Goal: Task Accomplishment & Management: Complete application form

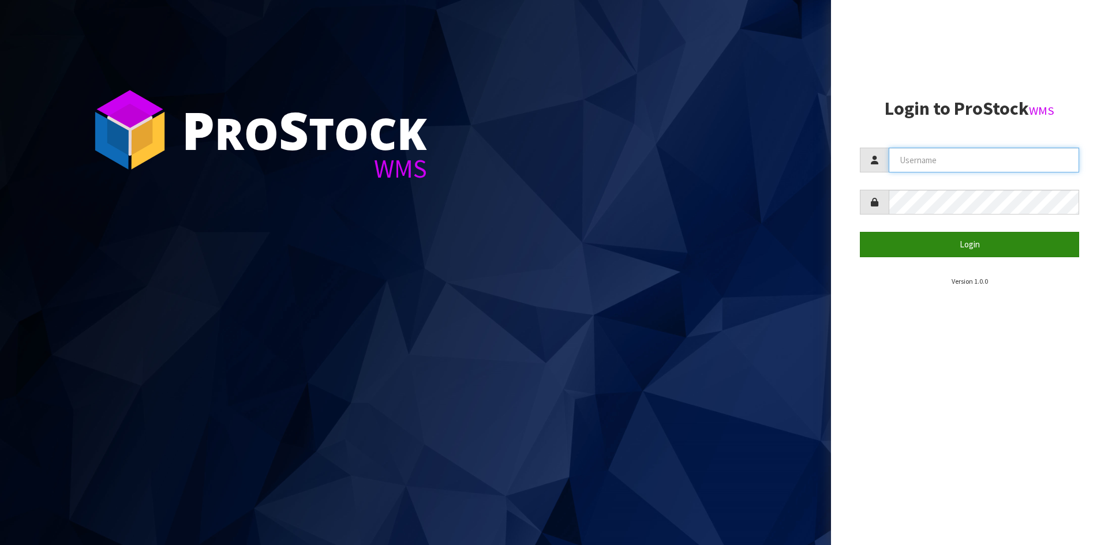
type input "YOURREFORMER"
click at [908, 245] on button "Login" at bounding box center [969, 244] width 219 height 25
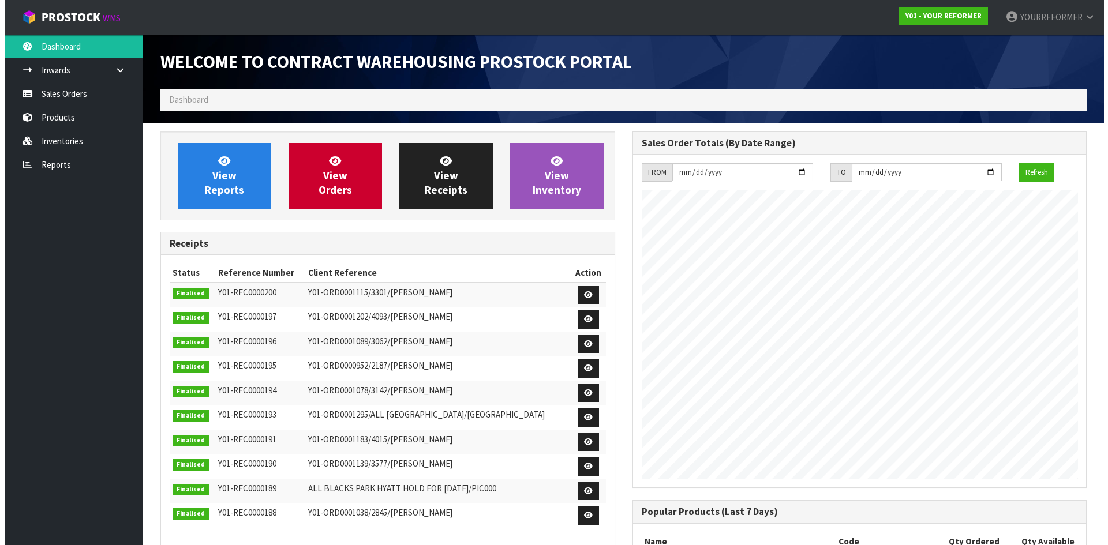
scroll to position [622, 472]
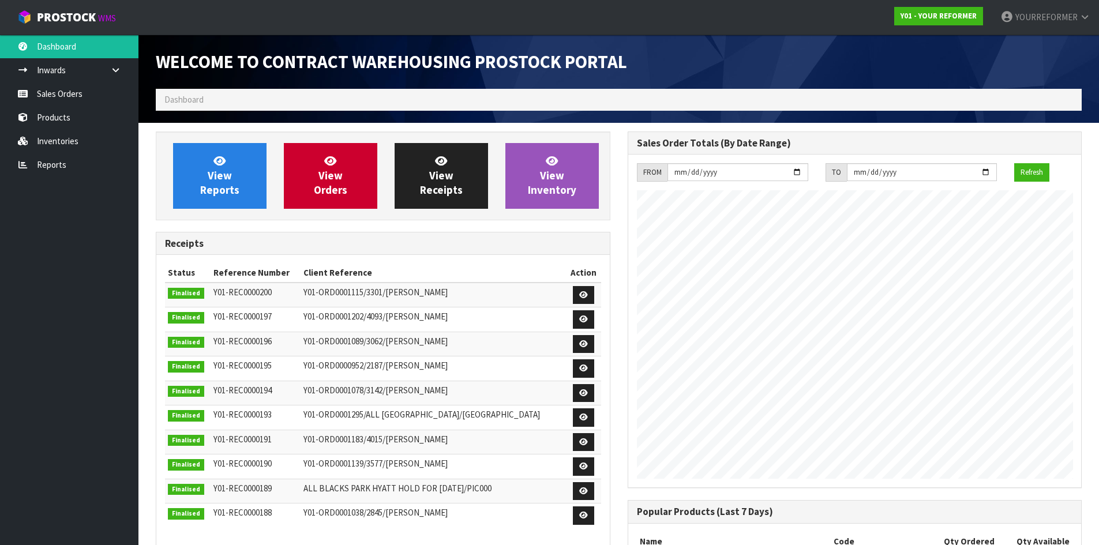
click at [294, 109] on ol "Dashboard" at bounding box center [619, 99] width 926 height 21
click at [99, 86] on link "Sales Orders" at bounding box center [69, 94] width 139 height 24
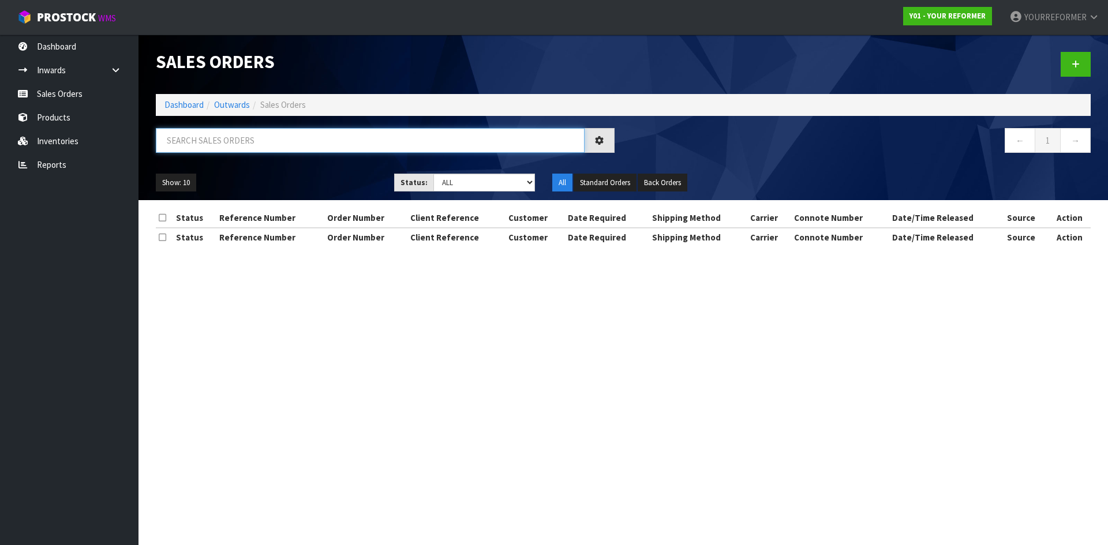
click at [222, 136] on input "text" at bounding box center [370, 140] width 429 height 25
paste input "[PERSON_NAME]"
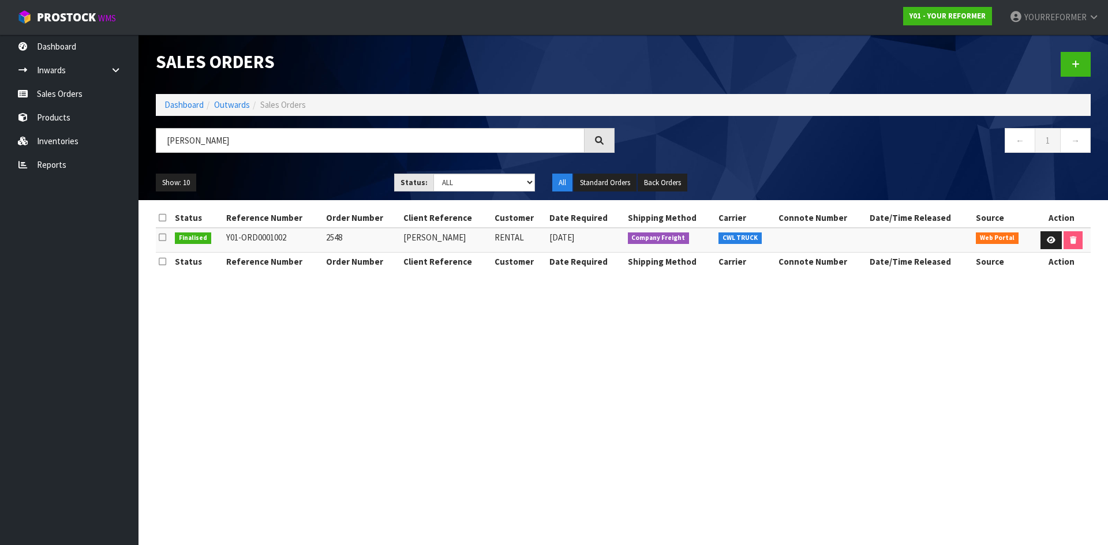
drag, startPoint x: 283, startPoint y: 235, endPoint x: 280, endPoint y: 245, distance: 10.6
click at [268, 242] on td "Y01-ORD0001002" at bounding box center [273, 240] width 100 height 25
click at [291, 249] on td "Y01-ORD0001002" at bounding box center [273, 240] width 100 height 25
click at [295, 240] on td "Y01-ORD0001002" at bounding box center [273, 240] width 100 height 25
drag, startPoint x: 364, startPoint y: 238, endPoint x: 219, endPoint y: 244, distance: 145.6
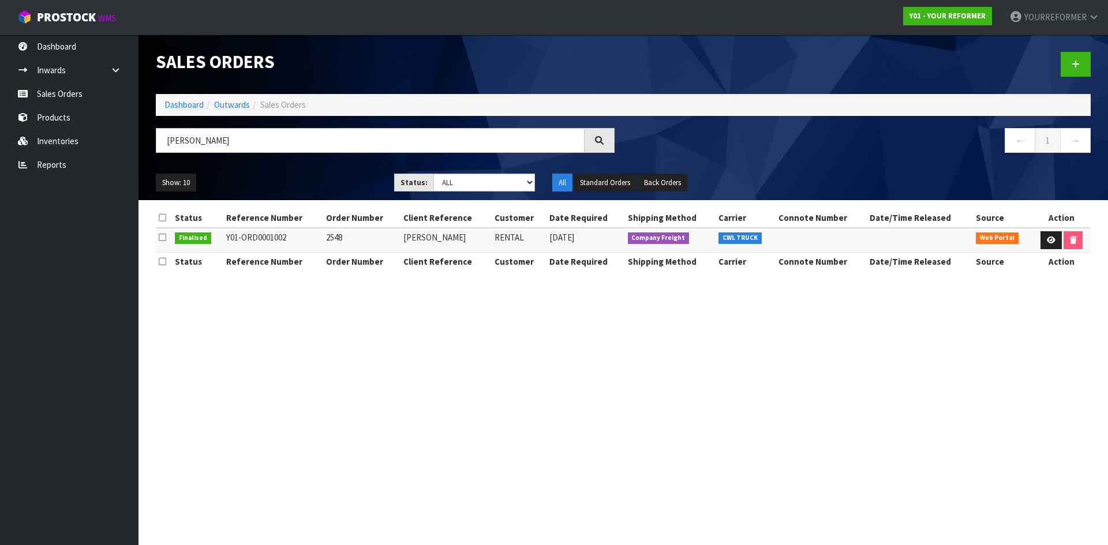
click at [219, 244] on tr "Finalised Y01-ORD0001002 2548 [PERSON_NAME] RENTAL [DATE] Company Freight CWL T…" at bounding box center [623, 240] width 935 height 25
copy tr "Y01-ORD0001002 2548"
drag, startPoint x: 412, startPoint y: 238, endPoint x: 402, endPoint y: 241, distance: 10.8
click at [405, 241] on td "[PERSON_NAME]" at bounding box center [446, 240] width 91 height 25
click at [437, 245] on td "[PERSON_NAME]" at bounding box center [446, 240] width 91 height 25
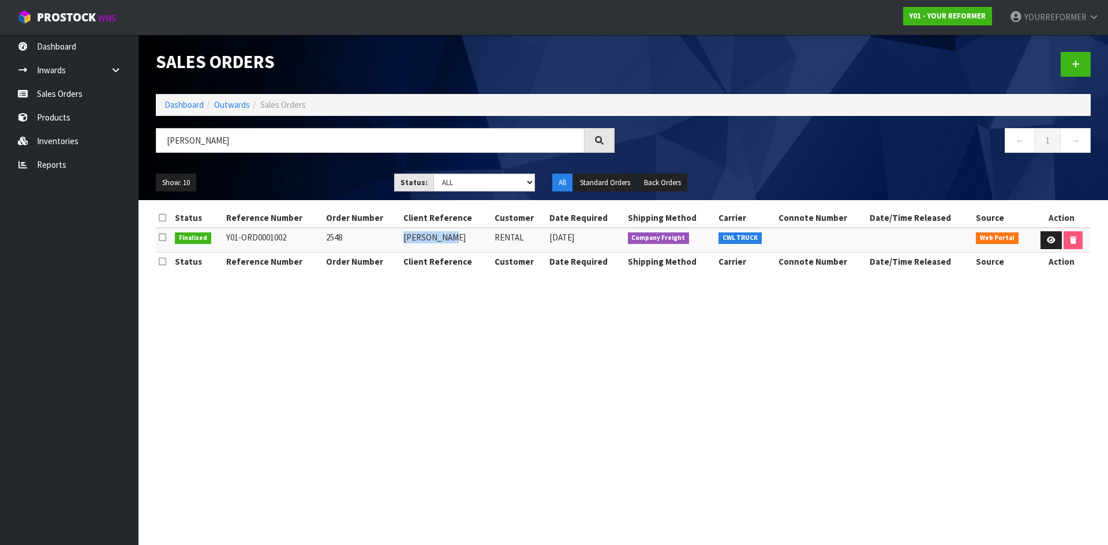
drag, startPoint x: 463, startPoint y: 242, endPoint x: 407, endPoint y: 248, distance: 56.3
click at [407, 248] on td "[PERSON_NAME]" at bounding box center [446, 240] width 91 height 25
copy td "[PERSON_NAME]"
drag, startPoint x: 78, startPoint y: 91, endPoint x: 174, endPoint y: 35, distance: 110.7
click at [78, 91] on link "Sales Orders" at bounding box center [69, 94] width 139 height 24
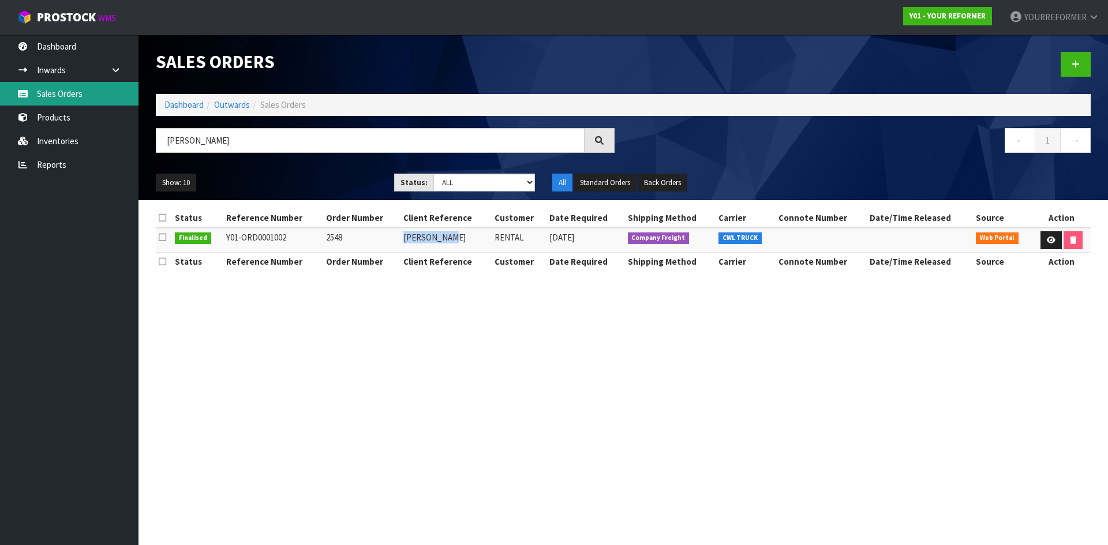
click at [93, 98] on link "Sales Orders" at bounding box center [69, 94] width 139 height 24
click at [95, 98] on link "Sales Orders" at bounding box center [69, 94] width 139 height 24
drag, startPoint x: 204, startPoint y: 140, endPoint x: 160, endPoint y: 144, distance: 44.0
click at [163, 144] on input "[PERSON_NAME]" at bounding box center [370, 140] width 429 height 25
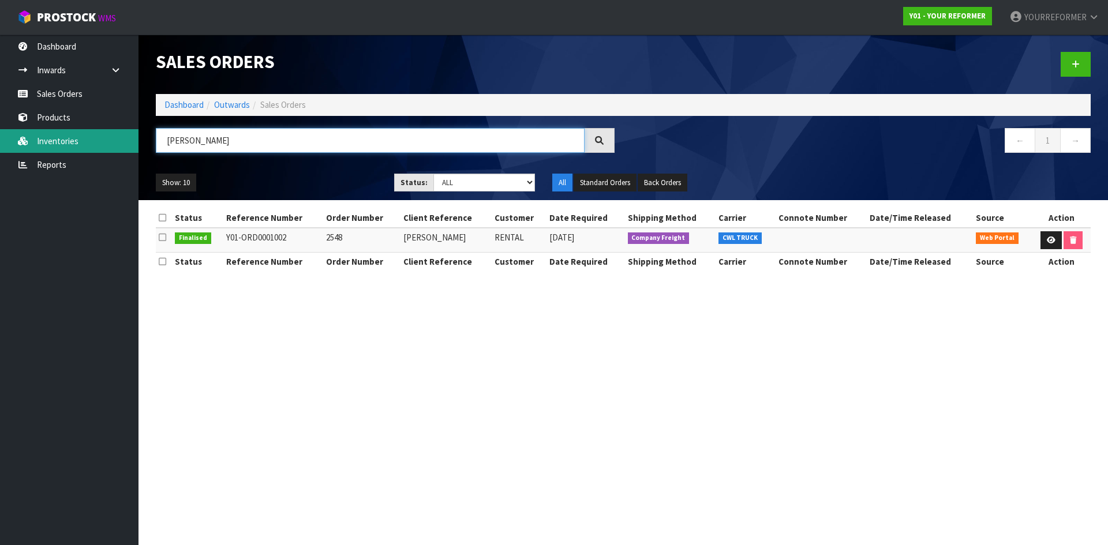
click at [115, 139] on body "Toggle navigation ProStock WMS Y01 - YOUR REFORMER YOURREFORMER Logout Dashboar…" at bounding box center [554, 272] width 1108 height 545
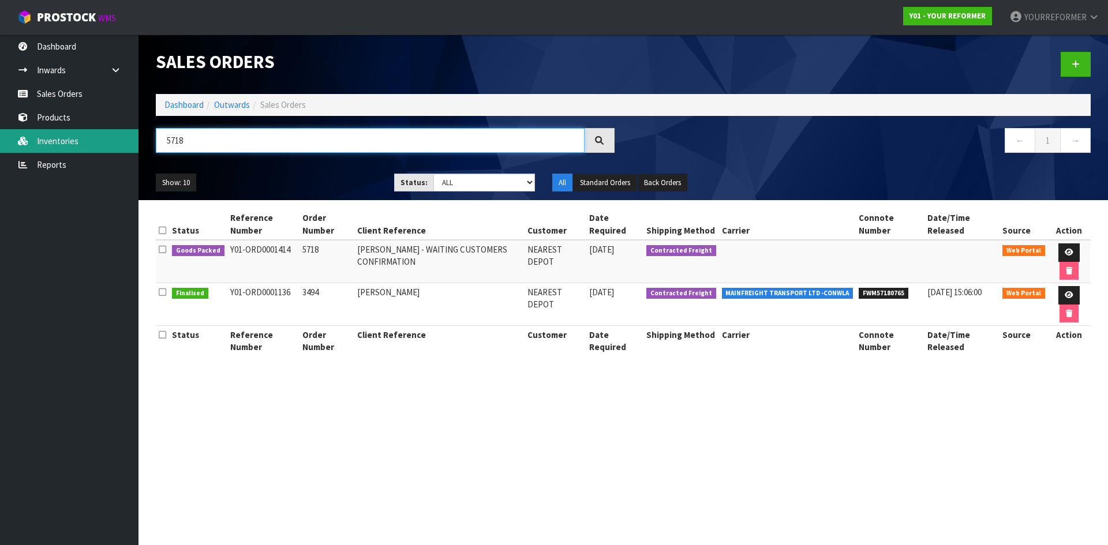
drag, startPoint x: 233, startPoint y: 145, endPoint x: 95, endPoint y: 145, distance: 137.4
click at [96, 145] on body "Toggle navigation ProStock WMS Y01 - YOUR REFORMER YOURREFORMER Logout Dashboar…" at bounding box center [554, 272] width 1108 height 545
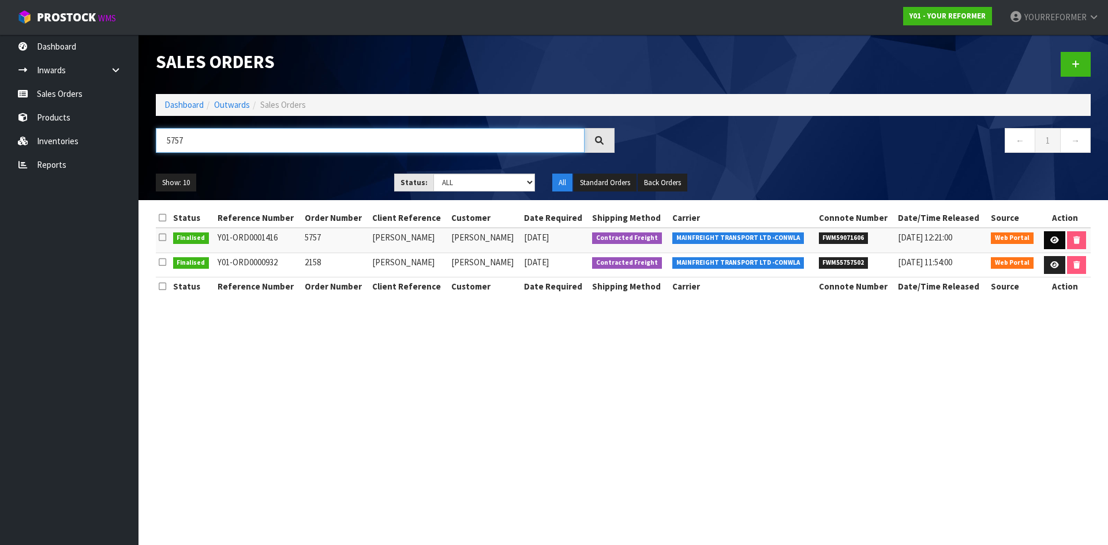
type input "5757"
drag, startPoint x: 1054, startPoint y: 236, endPoint x: 1099, endPoint y: 238, distance: 45.1
click at [1054, 237] on icon at bounding box center [1054, 241] width 9 height 8
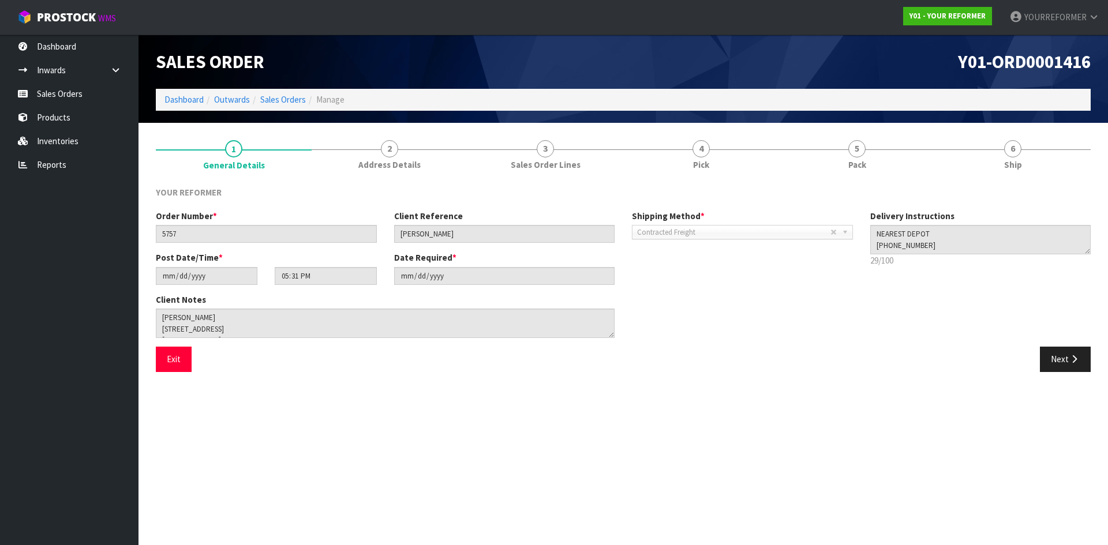
drag, startPoint x: 1004, startPoint y: 168, endPoint x: 925, endPoint y: 232, distance: 101.8
click at [1004, 169] on link "6 Ship" at bounding box center [1013, 155] width 156 height 46
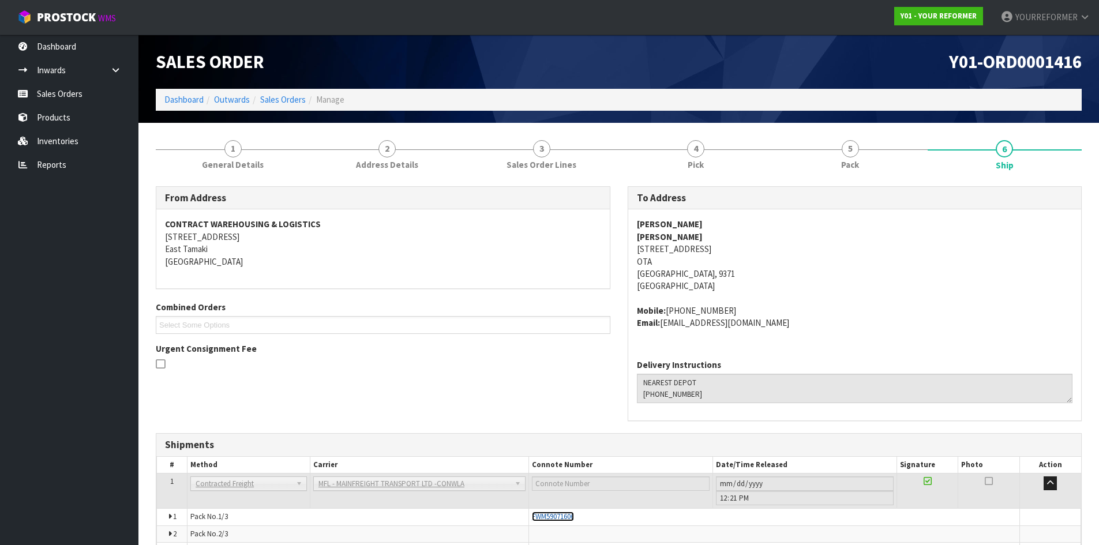
click at [563, 519] on span "FWM59071606" at bounding box center [553, 517] width 42 height 10
click at [70, 98] on link "Sales Orders" at bounding box center [69, 94] width 139 height 24
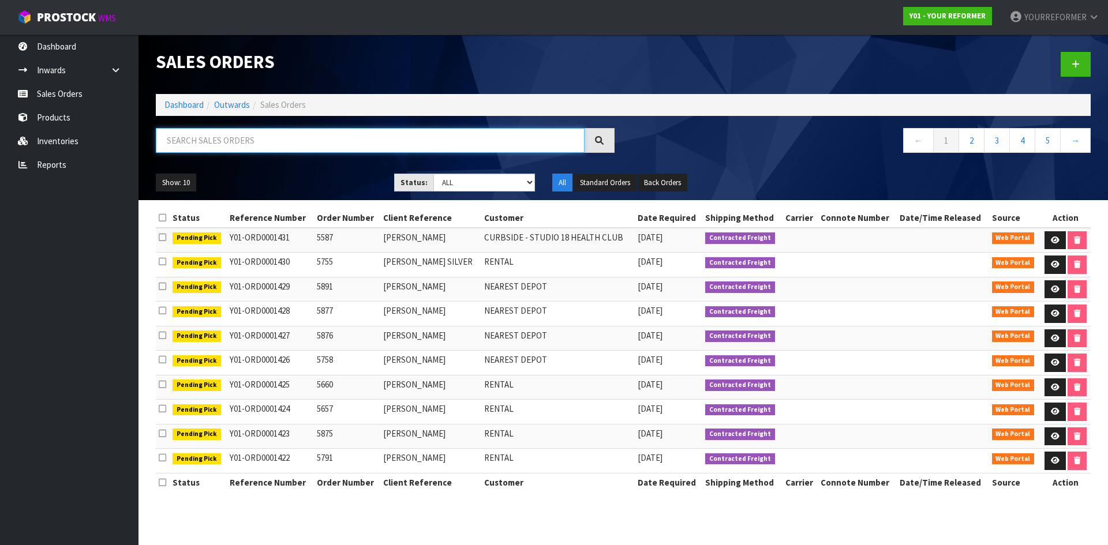
click at [231, 129] on input "text" at bounding box center [370, 140] width 429 height 25
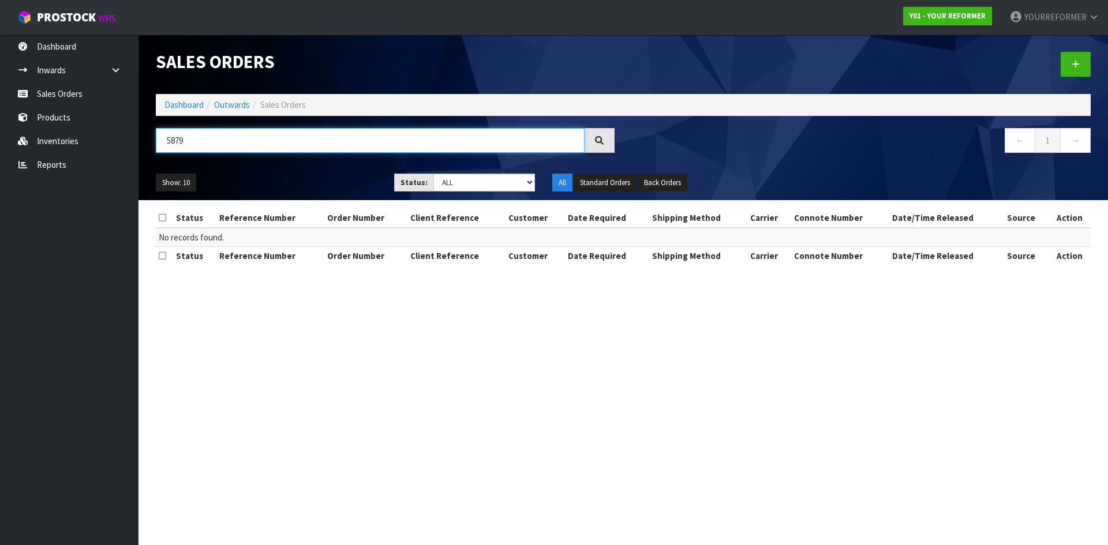
click at [200, 139] on input "5879" at bounding box center [370, 140] width 429 height 25
drag, startPoint x: 211, startPoint y: 139, endPoint x: 119, endPoint y: 137, distance: 91.8
click at [127, 137] on body "Toggle navigation ProStock WMS Y01 - YOUR REFORMER YOURREFORMER Logout Dashboar…" at bounding box center [554, 272] width 1108 height 545
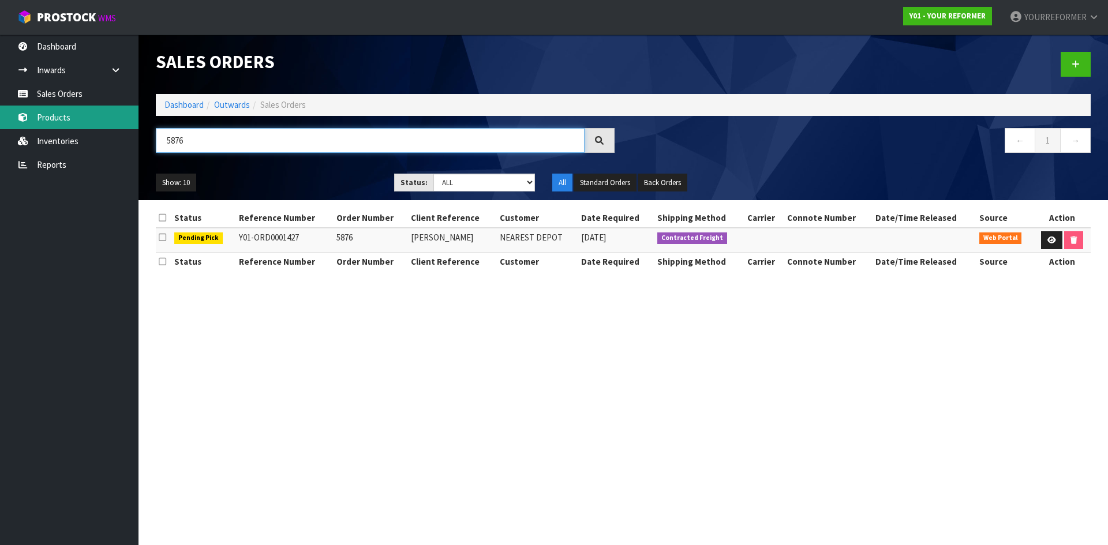
drag, startPoint x: 227, startPoint y: 144, endPoint x: 96, endPoint y: 126, distance: 132.8
click at [111, 131] on body "Toggle navigation ProStock WMS Y01 - YOUR REFORMER YOURREFORMER Logout Dashboar…" at bounding box center [554, 272] width 1108 height 545
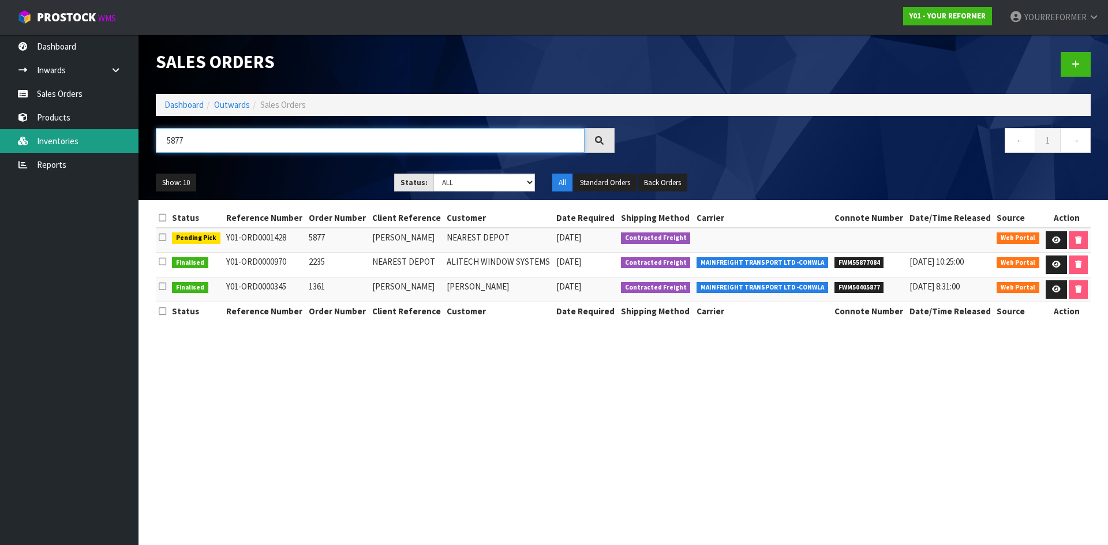
drag, startPoint x: 158, startPoint y: 140, endPoint x: 133, endPoint y: 137, distance: 24.9
click at [133, 137] on body "Toggle navigation ProStock WMS Y01 - YOUR REFORMER YOURREFORMER Logout Dashboar…" at bounding box center [554, 272] width 1108 height 545
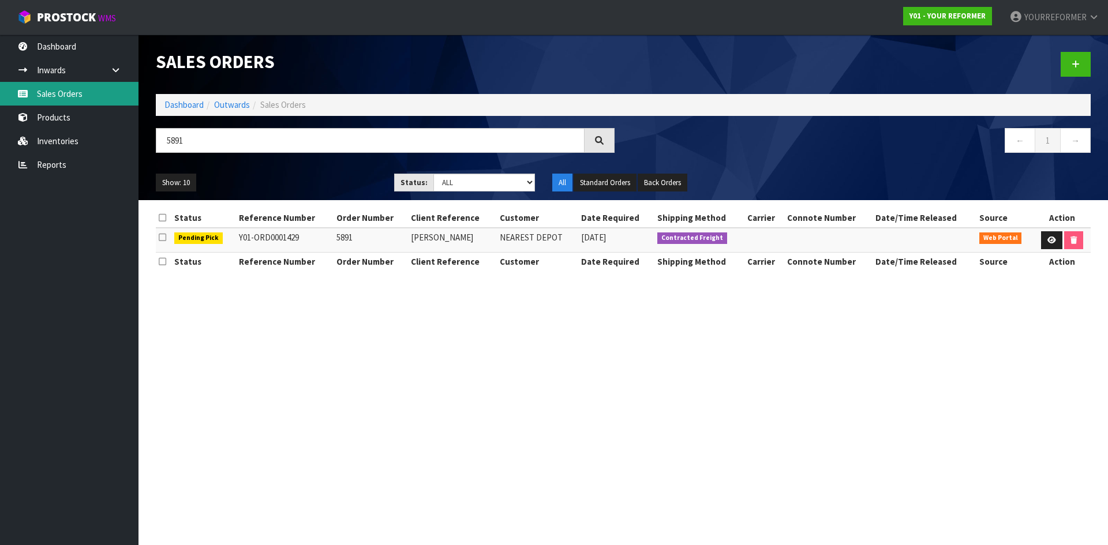
drag, startPoint x: 43, startPoint y: 85, endPoint x: 31, endPoint y: 92, distance: 14.0
click at [43, 85] on link "Sales Orders" at bounding box center [69, 94] width 139 height 24
drag, startPoint x: 219, startPoint y: 135, endPoint x: 190, endPoint y: 140, distance: 29.3
click at [190, 140] on input "5891" at bounding box center [370, 140] width 429 height 25
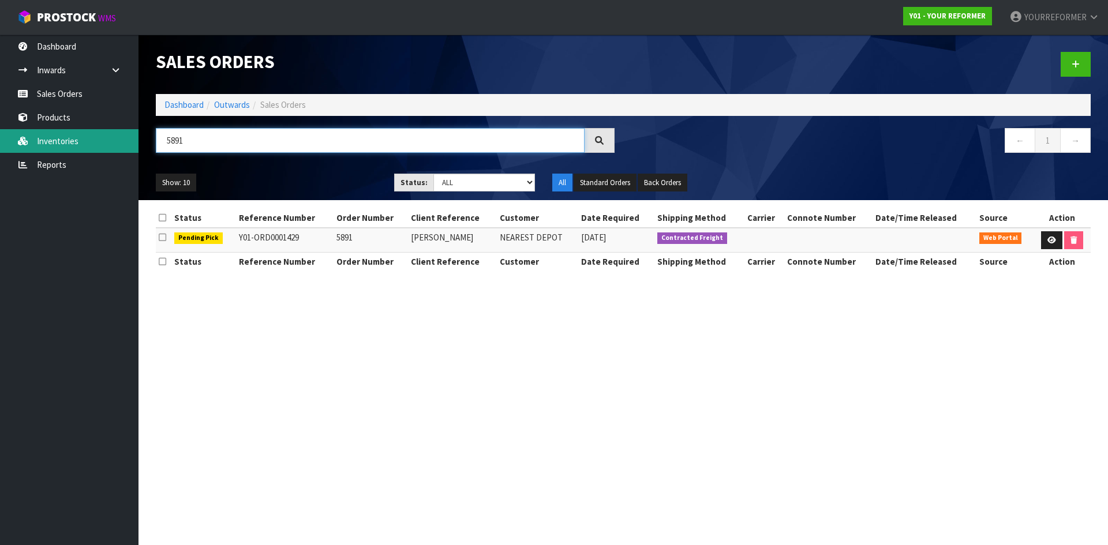
click at [116, 145] on body "Toggle navigation ProStock WMS Y01 - YOUR REFORMER YOURREFORMER Logout Dashboar…" at bounding box center [554, 272] width 1108 height 545
drag, startPoint x: 251, startPoint y: 147, endPoint x: 70, endPoint y: 144, distance: 180.7
click at [93, 144] on body "Toggle navigation ProStock WMS Y01 - YOUR REFORMER YOURREFORMER Logout Dashboar…" at bounding box center [554, 272] width 1108 height 545
type input "="
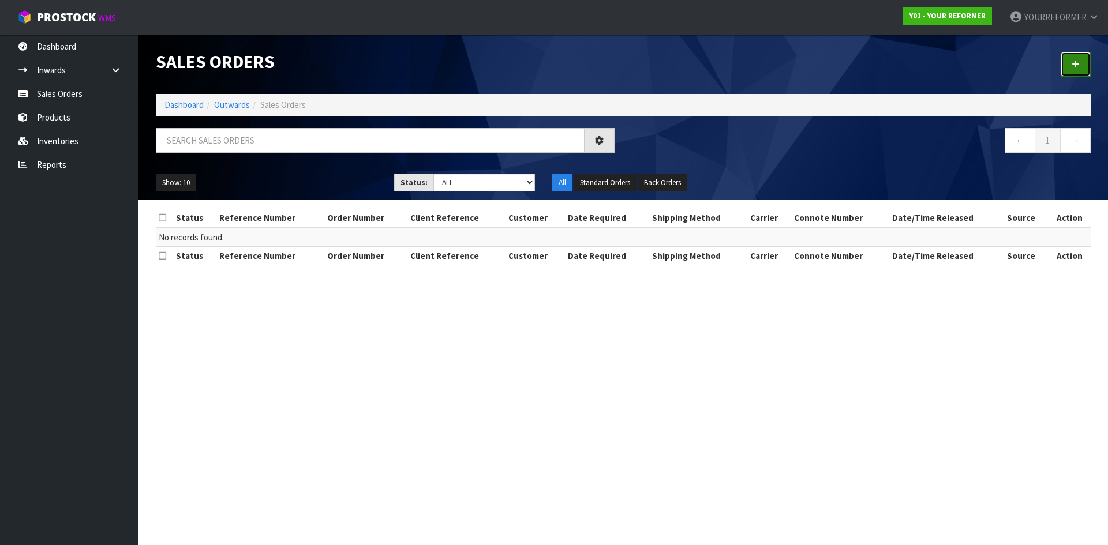
drag, startPoint x: 1085, startPoint y: 65, endPoint x: 823, endPoint y: 199, distance: 294.5
click at [1085, 65] on link at bounding box center [1076, 64] width 30 height 25
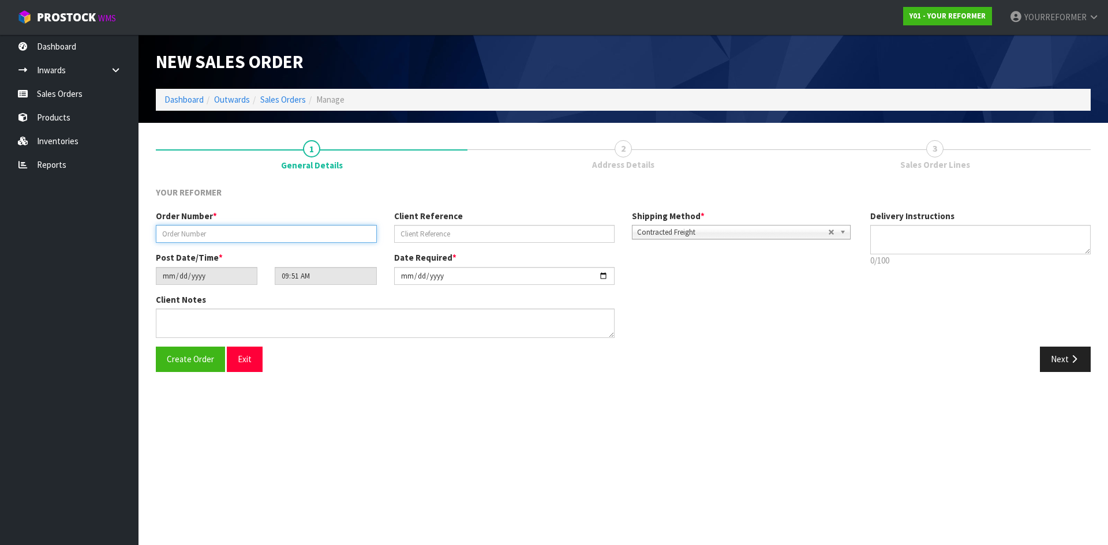
click at [263, 238] on input "text" at bounding box center [266, 234] width 221 height 18
paste input "5912"
type input "5912"
drag, startPoint x: 473, startPoint y: 227, endPoint x: 5, endPoint y: 289, distance: 472.0
click at [473, 227] on input "text" at bounding box center [504, 234] width 221 height 18
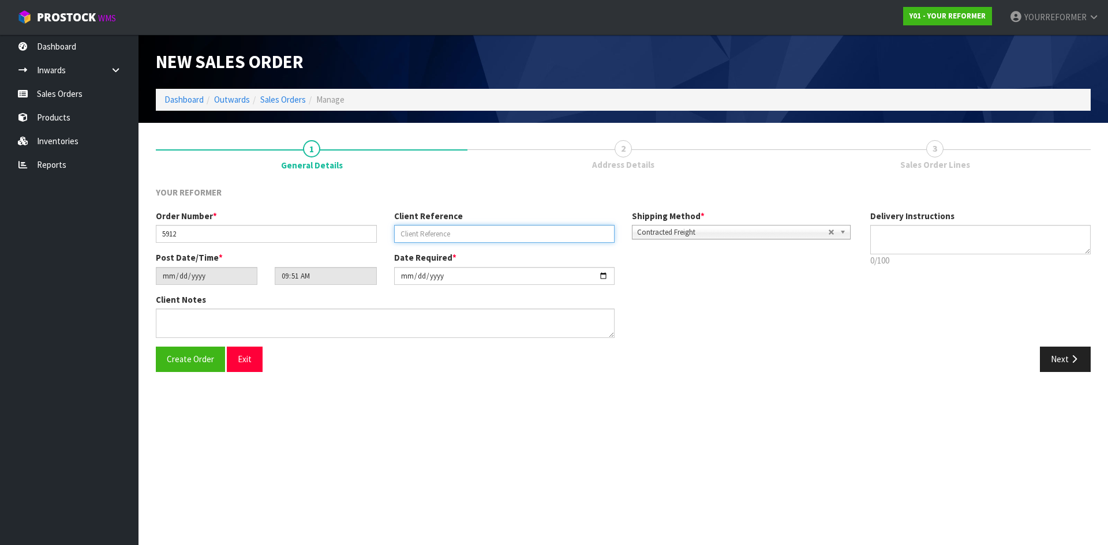
drag, startPoint x: 474, startPoint y: 234, endPoint x: 620, endPoint y: 256, distance: 147.7
click at [474, 234] on input "text" at bounding box center [504, 234] width 221 height 18
paste input "[PERSON_NAME]"
type input "[PERSON_NAME]"
click at [897, 240] on textarea at bounding box center [980, 239] width 221 height 29
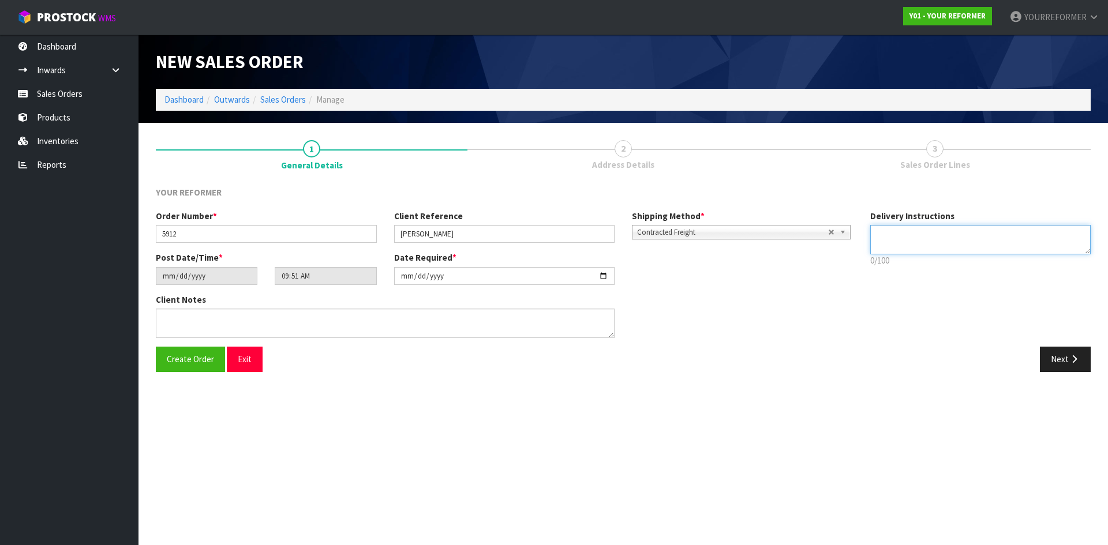
click at [940, 229] on textarea at bounding box center [980, 239] width 221 height 29
drag, startPoint x: 893, startPoint y: 248, endPoint x: 425, endPoint y: 255, distance: 467.5
click at [893, 249] on textarea at bounding box center [980, 239] width 221 height 29
paste textarea "[PHONE_NUMBER]"
type textarea "CURBSIDE [PHONE_NUMBER]"
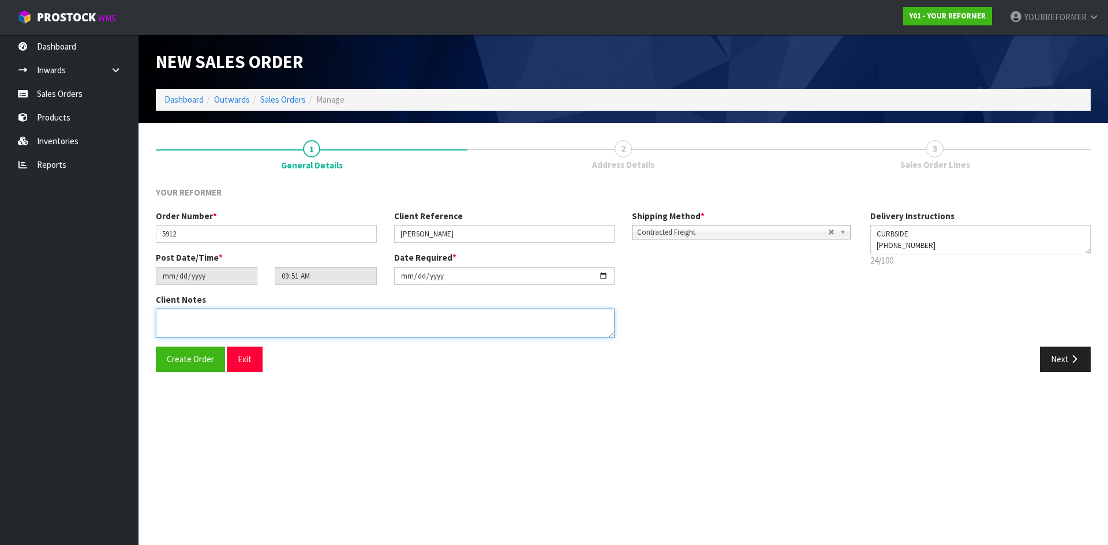
drag, startPoint x: 238, startPoint y: 332, endPoint x: 207, endPoint y: 355, distance: 38.0
click at [238, 333] on textarea at bounding box center [385, 323] width 459 height 29
paste textarea "[PERSON_NAME] VUUR [STREET_ADDRESS][PERSON_NAME] [PHONE_NUMBER]"
type textarea "[PERSON_NAME] VUUR [STREET_ADDRESS][PERSON_NAME] [PHONE_NUMBER]"
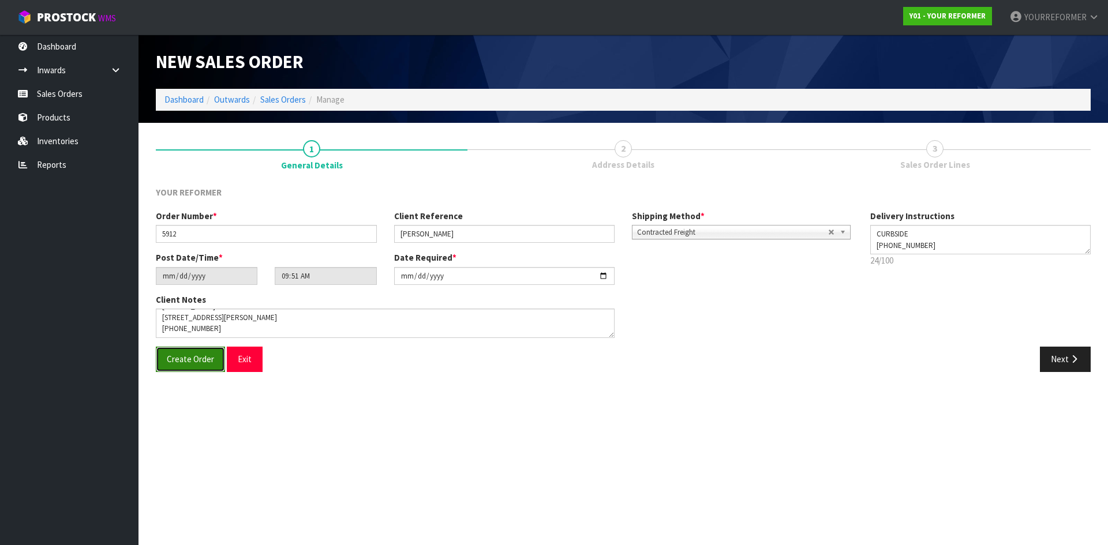
click at [183, 360] on span "Create Order" at bounding box center [190, 359] width 47 height 11
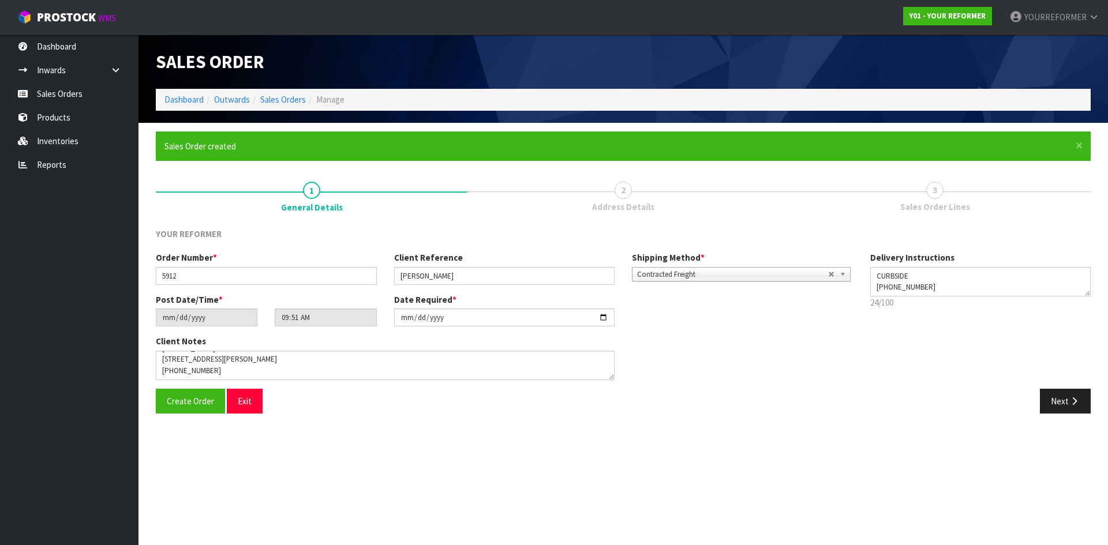
type input "11:51:00.000"
copy span "Y01-ORD0001432"
drag, startPoint x: 1057, startPoint y: 64, endPoint x: 945, endPoint y: 65, distance: 111.4
click at [950, 65] on div "Y01-ORD0001432" at bounding box center [861, 62] width 476 height 54
click at [1073, 394] on button "Next" at bounding box center [1065, 401] width 51 height 25
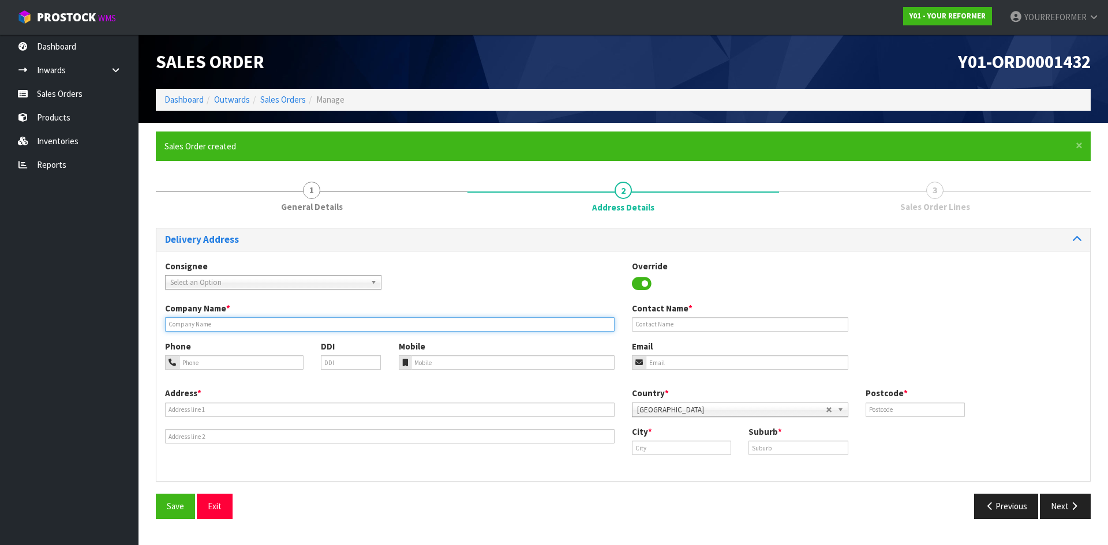
click at [197, 328] on input "text" at bounding box center [390, 324] width 450 height 14
type input "CURBSIDE"
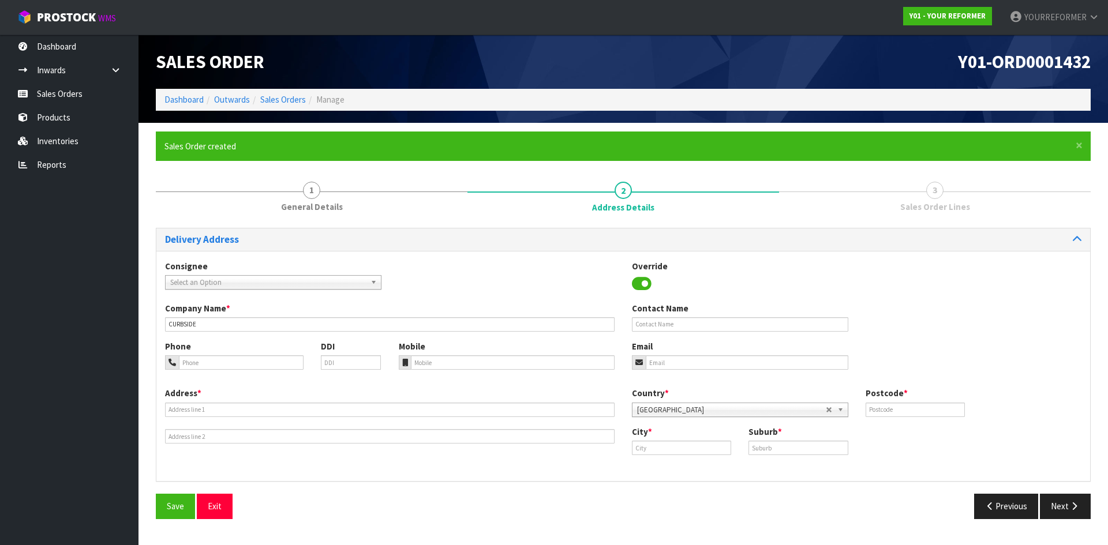
click at [446, 348] on div "Mobile" at bounding box center [507, 355] width 234 height 29
drag, startPoint x: 442, startPoint y: 362, endPoint x: 113, endPoint y: 374, distance: 329.2
click at [442, 363] on input "tel" at bounding box center [513, 363] width 204 height 14
click at [413, 366] on input "tel" at bounding box center [513, 363] width 204 height 14
paste input "[PHONE_NUMBER]"
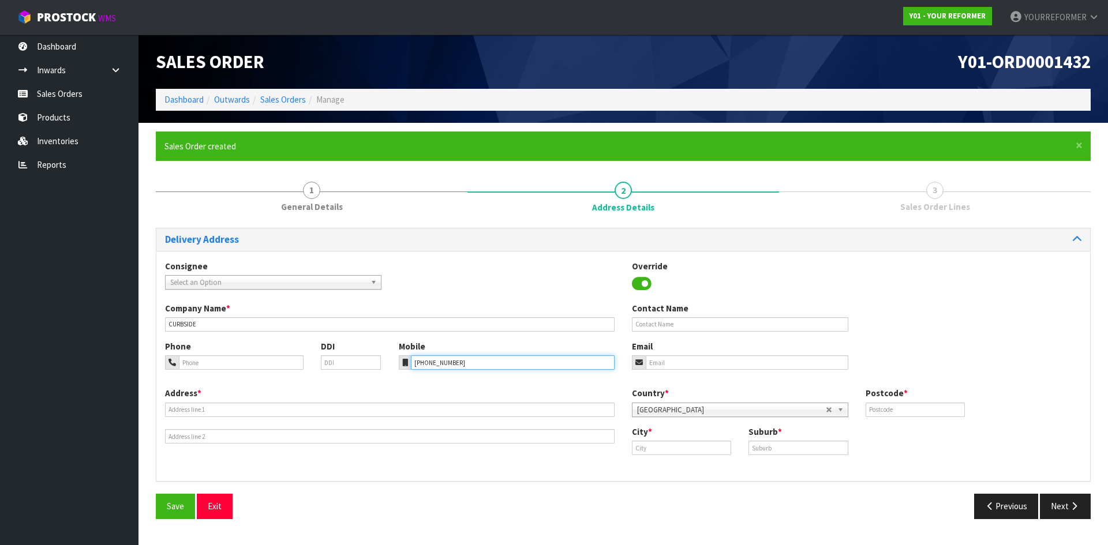
type input "[PHONE_NUMBER]"
click at [210, 417] on div "Address *" at bounding box center [389, 415] width 467 height 57
click at [193, 409] on input "text" at bounding box center [390, 410] width 450 height 14
paste input "[STREET_ADDRESS][PERSON_NAME]"
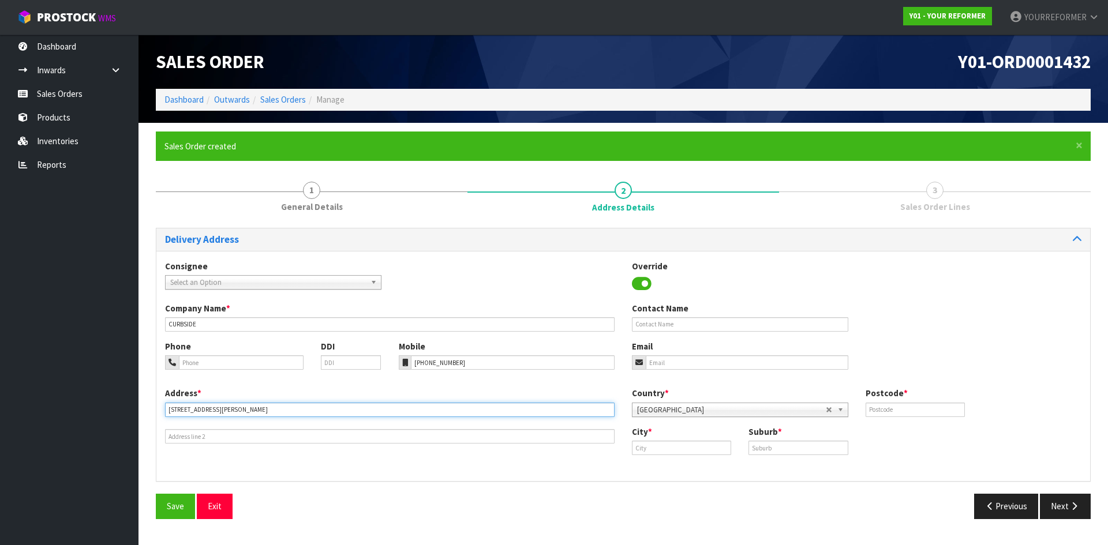
type input "[STREET_ADDRESS][PERSON_NAME]"
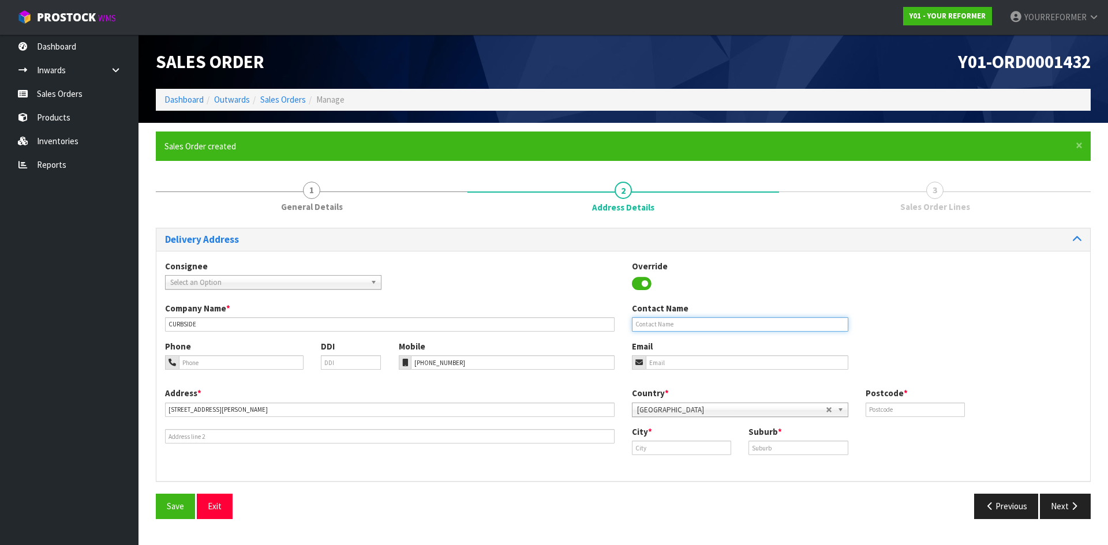
click at [656, 327] on input "text" at bounding box center [740, 324] width 216 height 14
paste input "[PERSON_NAME]"
type input "[PERSON_NAME]"
click at [755, 361] on input "email" at bounding box center [747, 363] width 203 height 14
paste input "[EMAIL_ADDRESS][DOMAIN_NAME]"
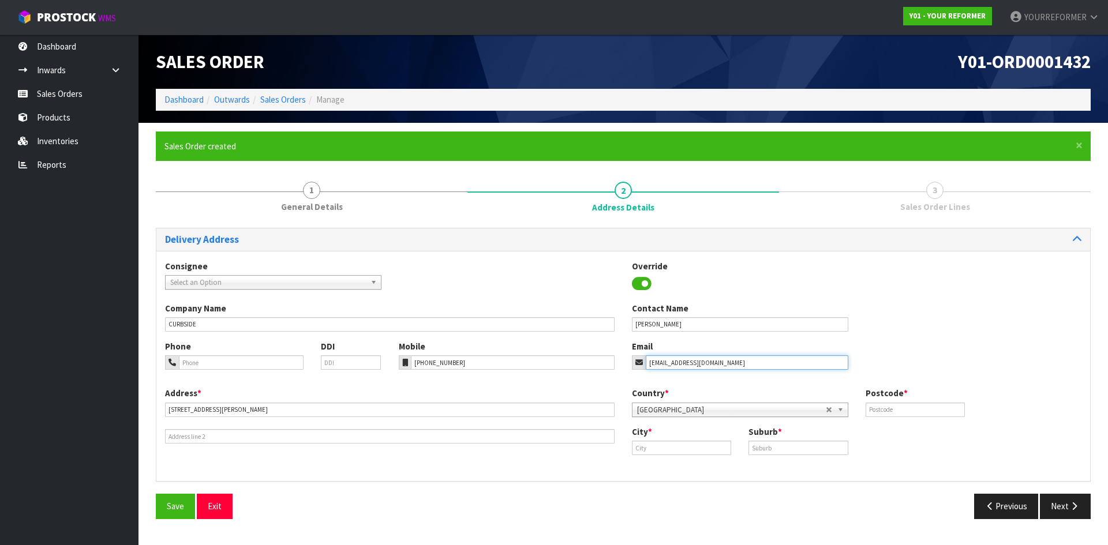
type input "[EMAIL_ADDRESS][DOMAIN_NAME]"
drag, startPoint x: 891, startPoint y: 392, endPoint x: 898, endPoint y: 400, distance: 10.6
click at [892, 394] on label "Postcode *" at bounding box center [887, 393] width 42 height 12
click at [889, 412] on input "text" at bounding box center [915, 410] width 99 height 14
paste input "0793"
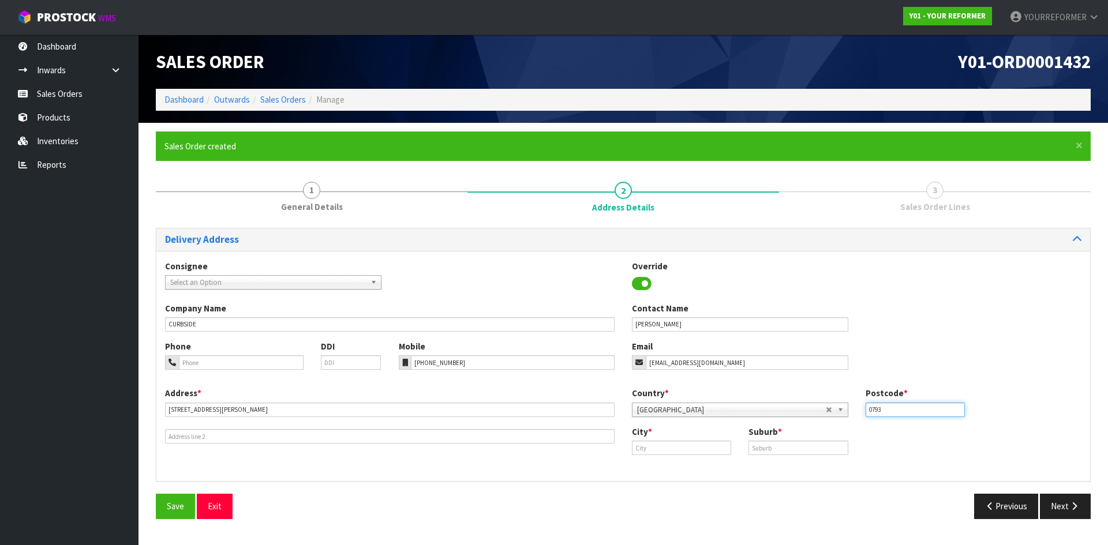
type input "0793"
drag, startPoint x: 790, startPoint y: 444, endPoint x: 781, endPoint y: 452, distance: 12.3
click at [791, 444] on input "text" at bounding box center [798, 448] width 99 height 14
paste input "[GEOGRAPHIC_DATA]"
type input "[GEOGRAPHIC_DATA]"
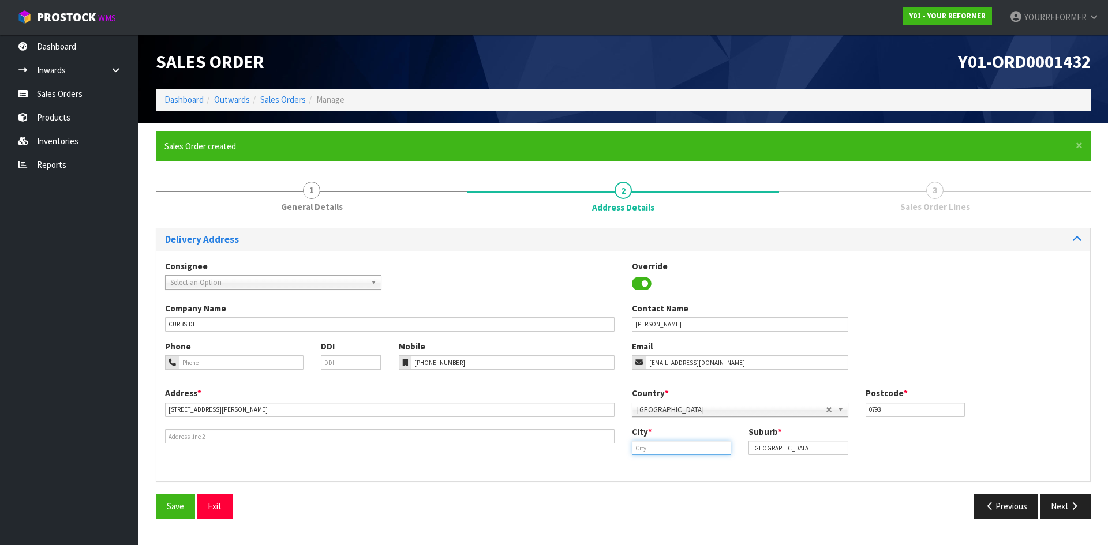
drag, startPoint x: 666, startPoint y: 453, endPoint x: 620, endPoint y: 452, distance: 46.2
click at [664, 452] on input "text" at bounding box center [681, 448] width 99 height 14
click at [676, 470] on strong "[GEOGRAPHIC_DATA]" at bounding box center [686, 467] width 84 height 11
type input "[GEOGRAPHIC_DATA]"
click at [1069, 513] on button "Next" at bounding box center [1065, 506] width 51 height 25
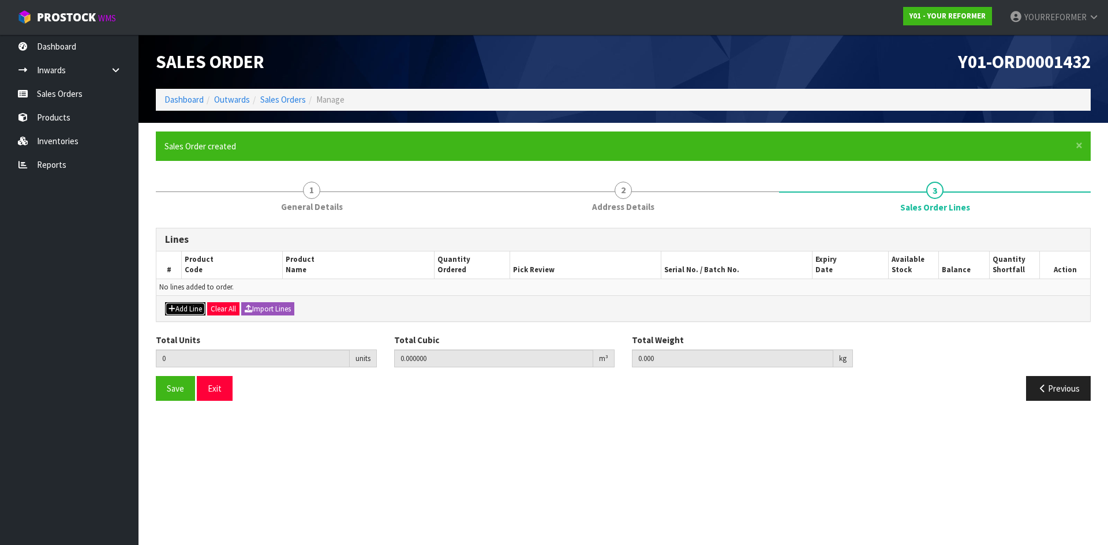
click at [197, 306] on button "Add Line" at bounding box center [185, 309] width 40 height 14
type input "0"
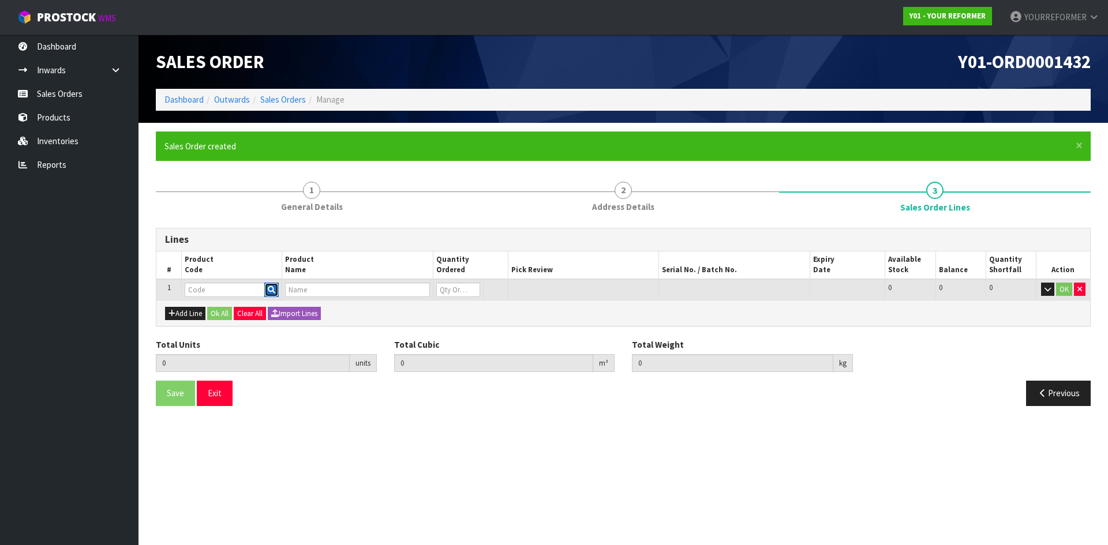
click at [269, 287] on icon "button" at bounding box center [272, 290] width 8 height 8
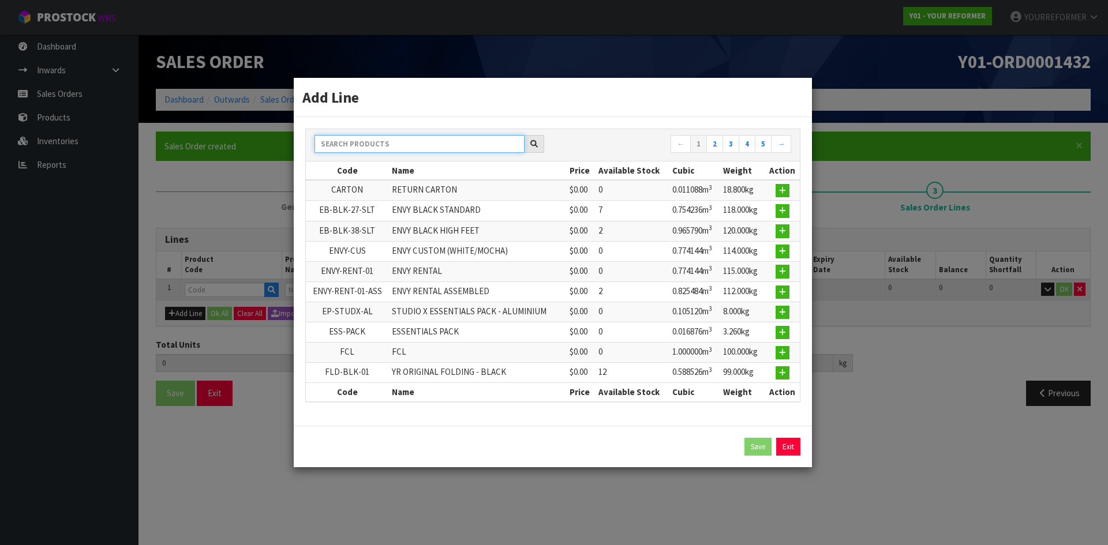
click at [405, 145] on input "text" at bounding box center [420, 144] width 210 height 18
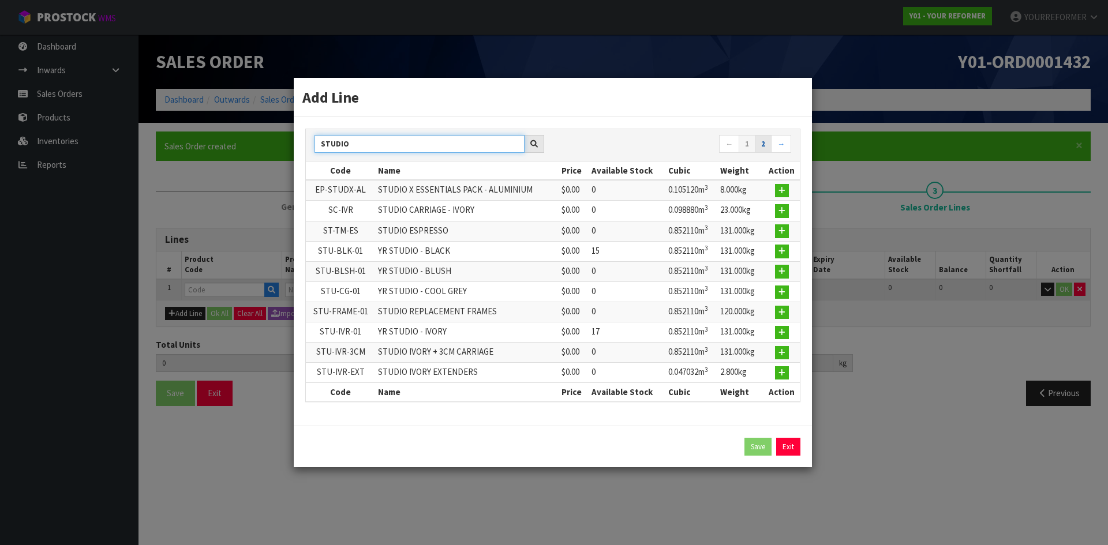
type input "STUDIO"
click at [761, 144] on link "2" at bounding box center [763, 144] width 17 height 18
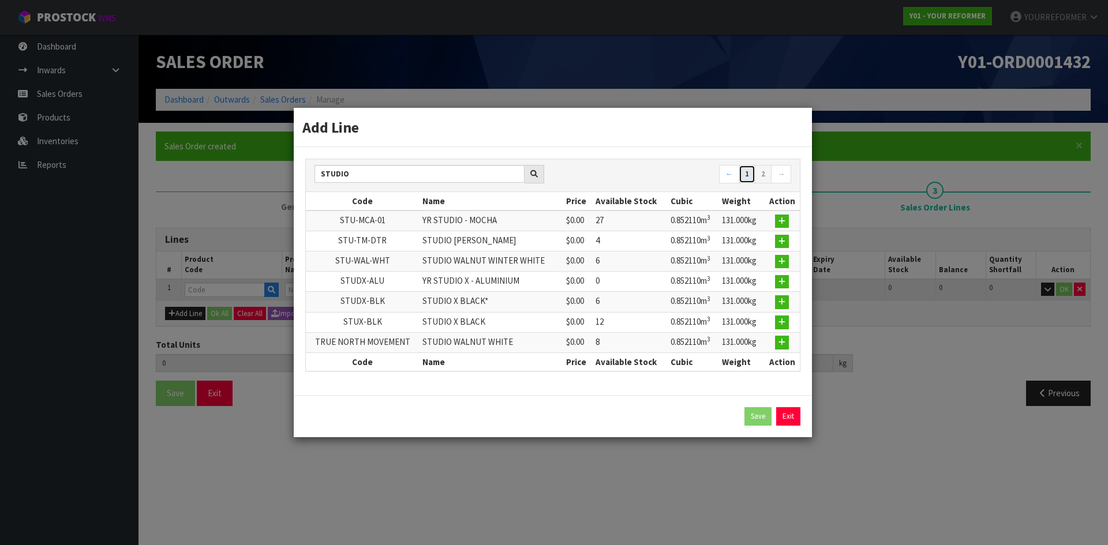
click at [748, 174] on link "1" at bounding box center [747, 174] width 17 height 18
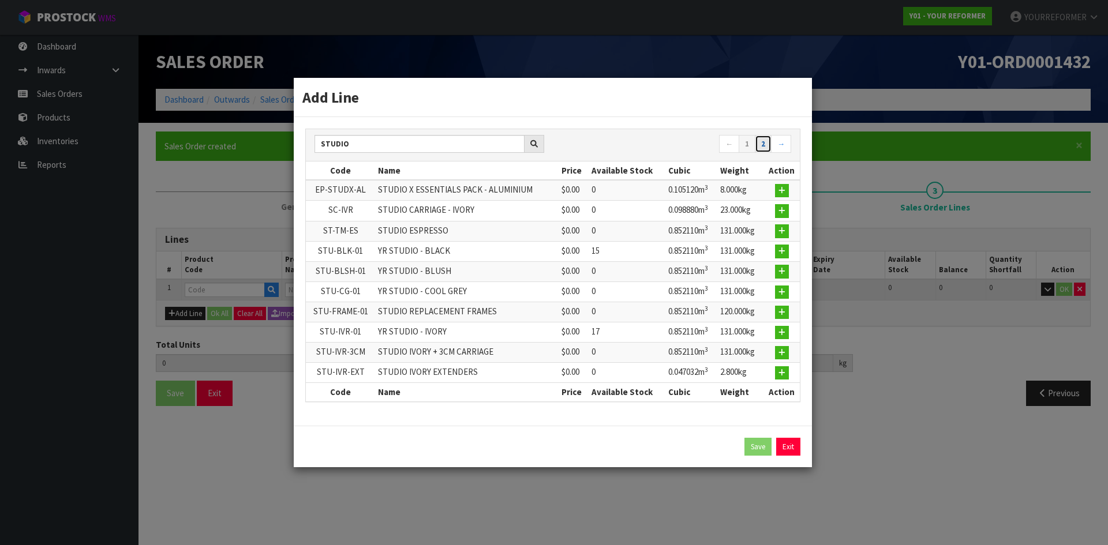
click at [764, 144] on link "2" at bounding box center [763, 144] width 17 height 18
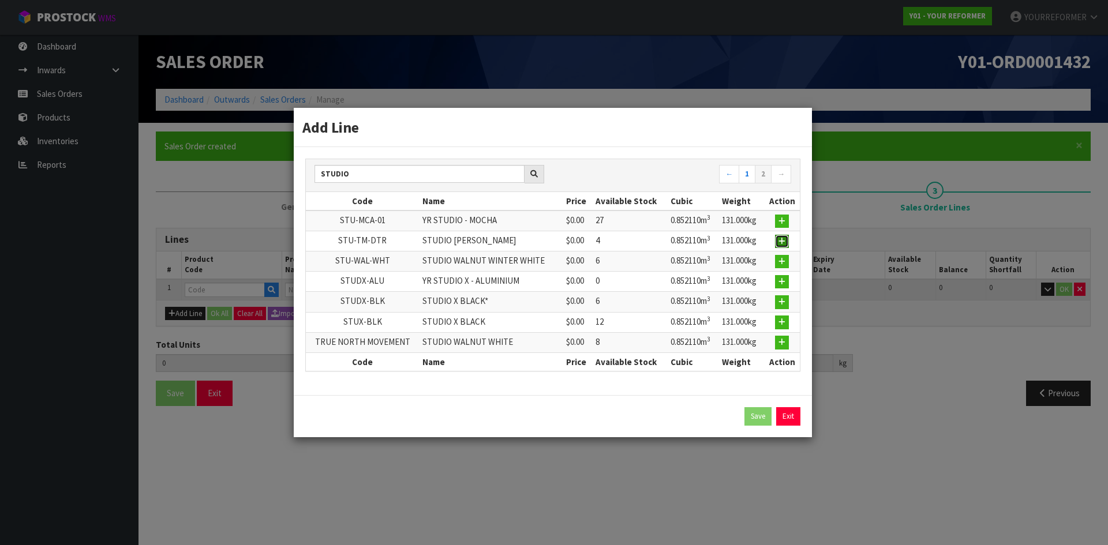
click at [783, 240] on icon "button" at bounding box center [782, 242] width 7 height 8
type input "0.000000"
type input "0.000"
type input "STU-TM-DTR"
type input "STUDIO [PERSON_NAME]"
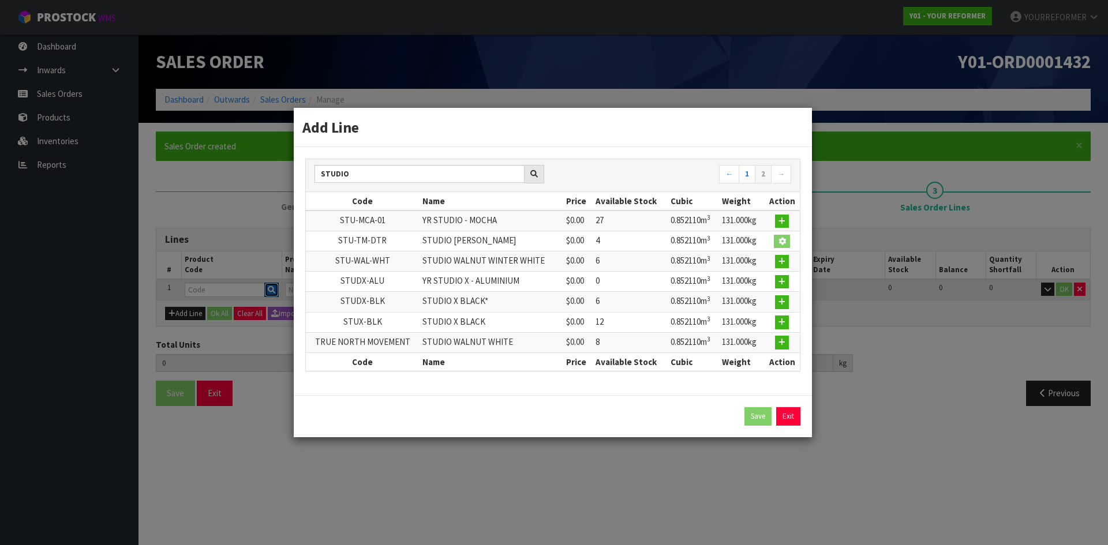
type input "0"
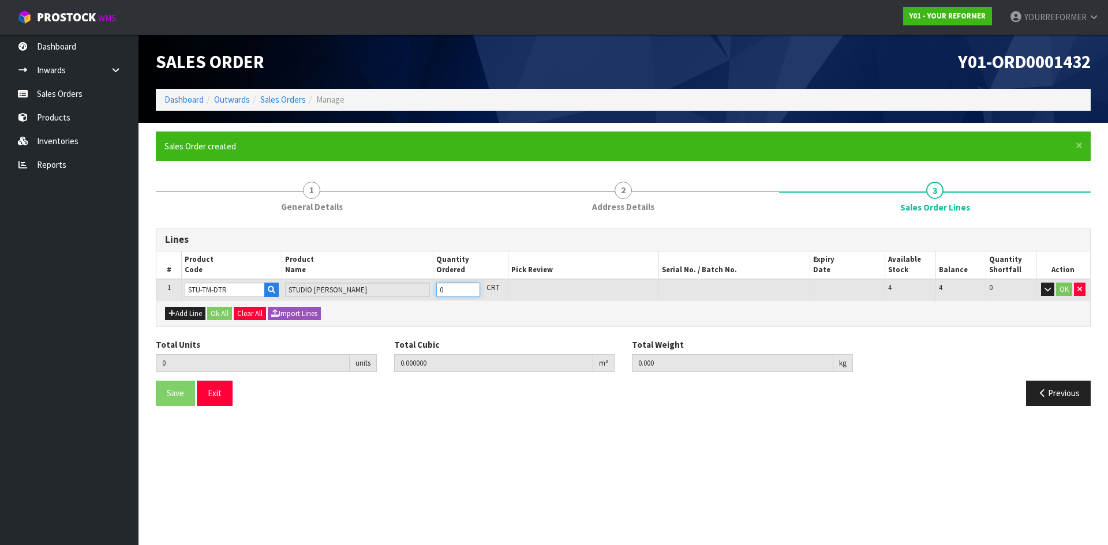
type input "1"
type input "0.85211"
type input "131"
type input "1"
click at [472, 288] on input "1" at bounding box center [458, 290] width 44 height 14
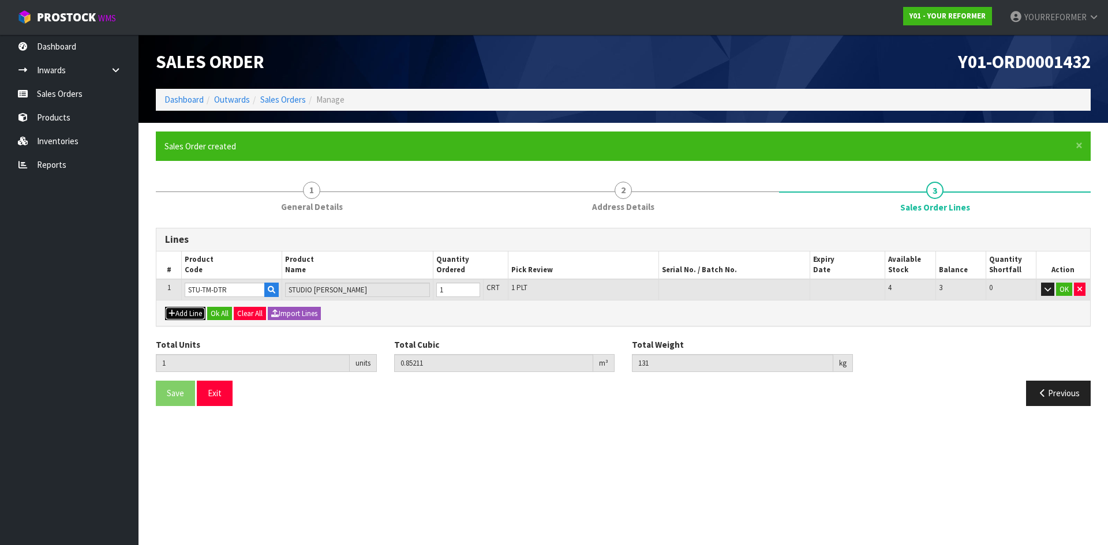
click at [191, 315] on button "Add Line" at bounding box center [185, 314] width 40 height 14
type input "0"
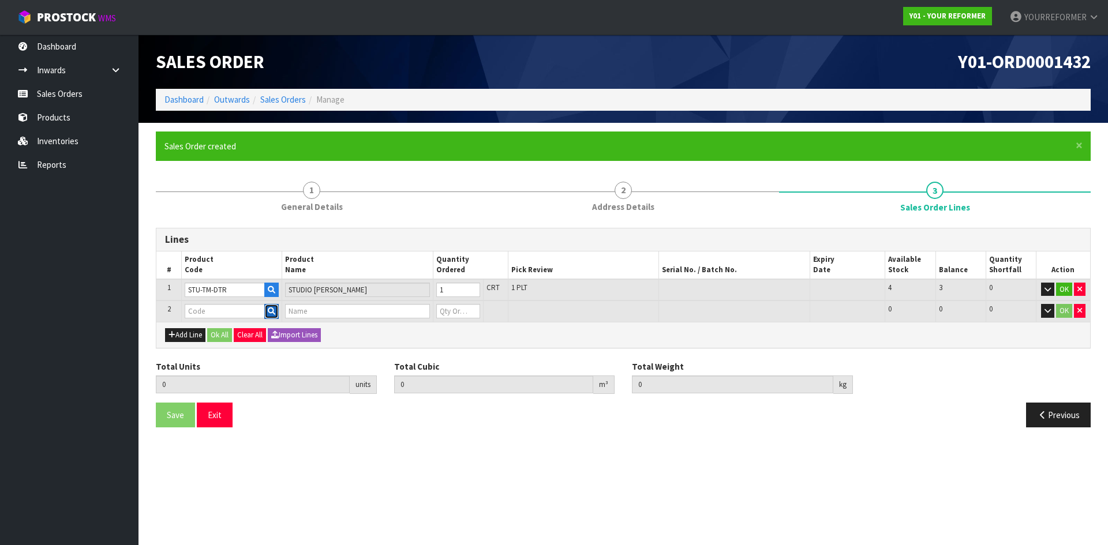
click at [276, 308] on button "button" at bounding box center [271, 311] width 14 height 15
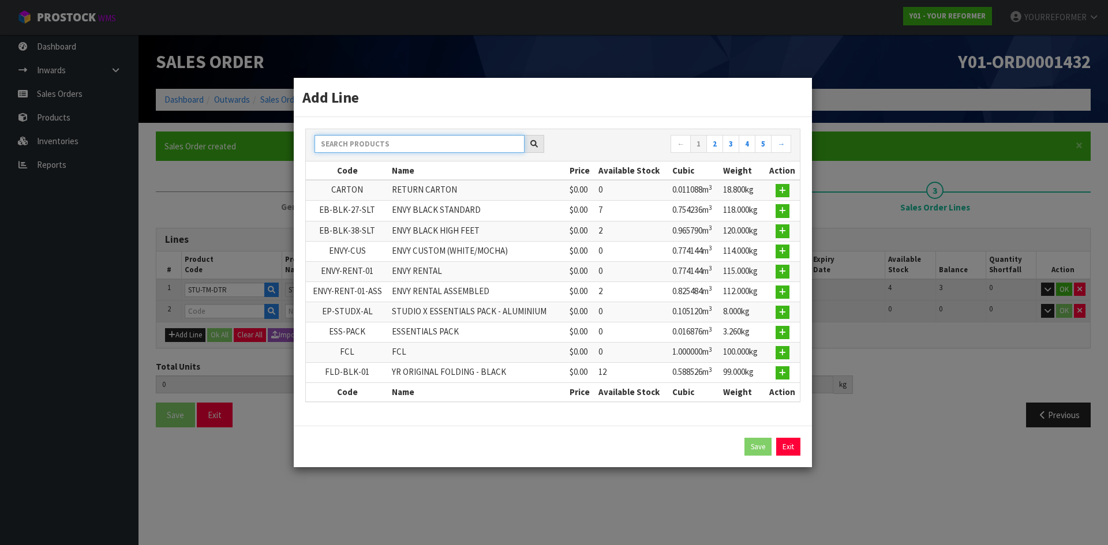
click at [375, 138] on input "text" at bounding box center [420, 144] width 210 height 18
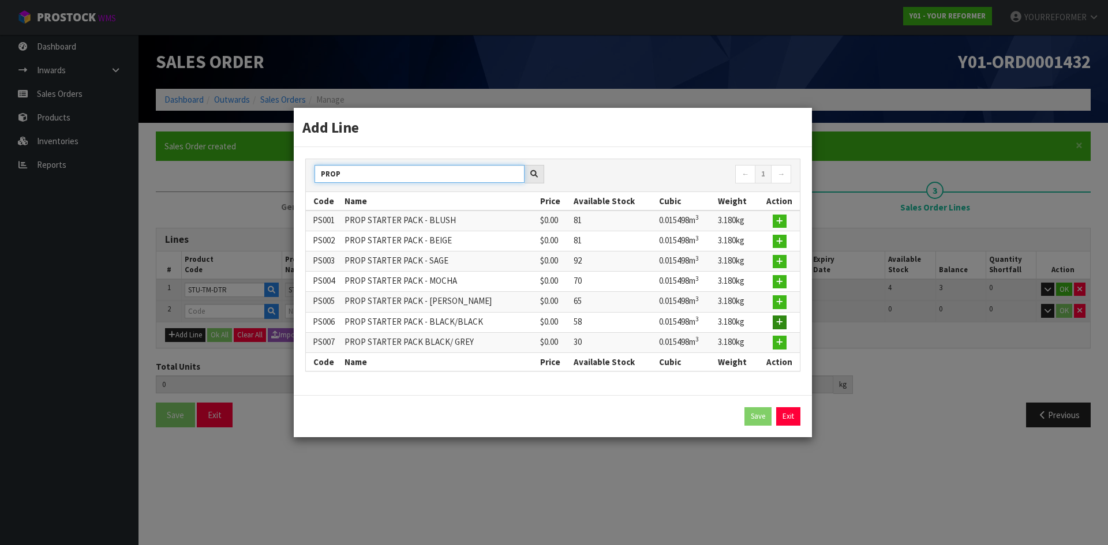
type input "PROP"
click at [780, 323] on icon "button" at bounding box center [779, 323] width 7 height 8
type input "1"
type input "0.85211"
type input "131"
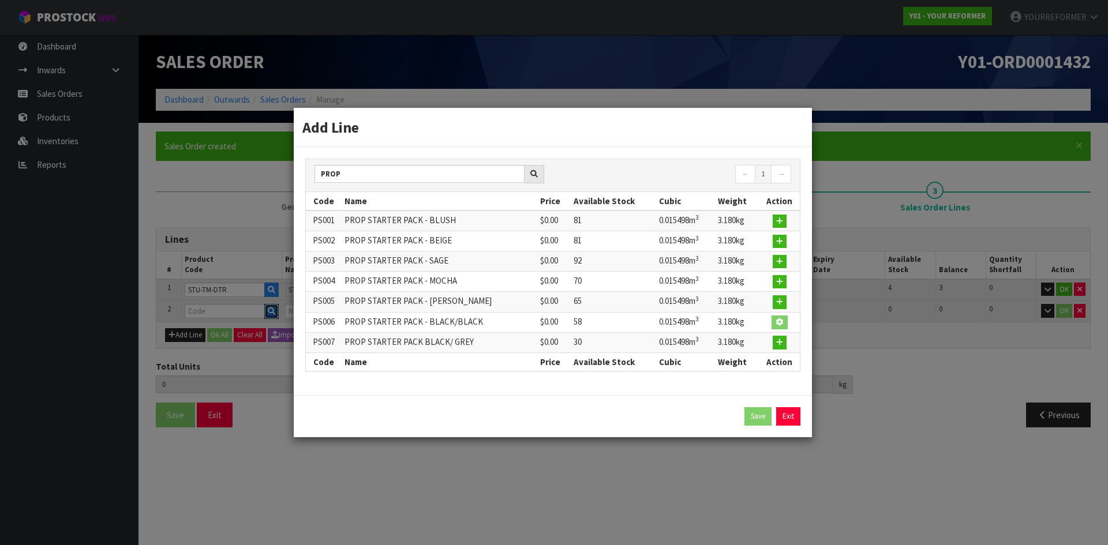
type input "PS006"
type input "PROP STARTER PACK - BLACK/BLACK"
type input "0"
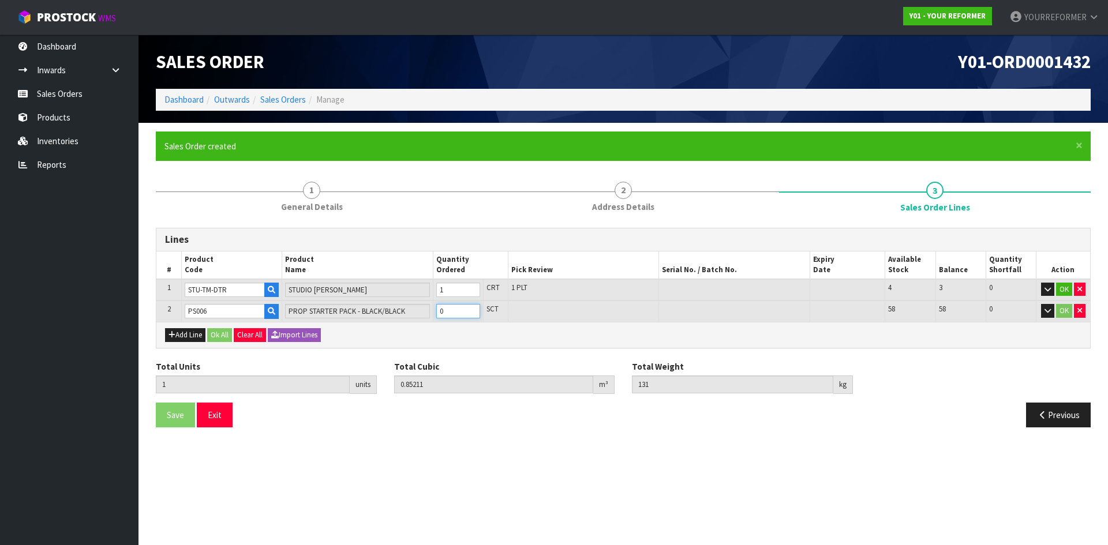
type input "2"
type input "0.867608"
type input "134.18"
type input "1"
click at [472, 307] on input "1" at bounding box center [458, 311] width 44 height 14
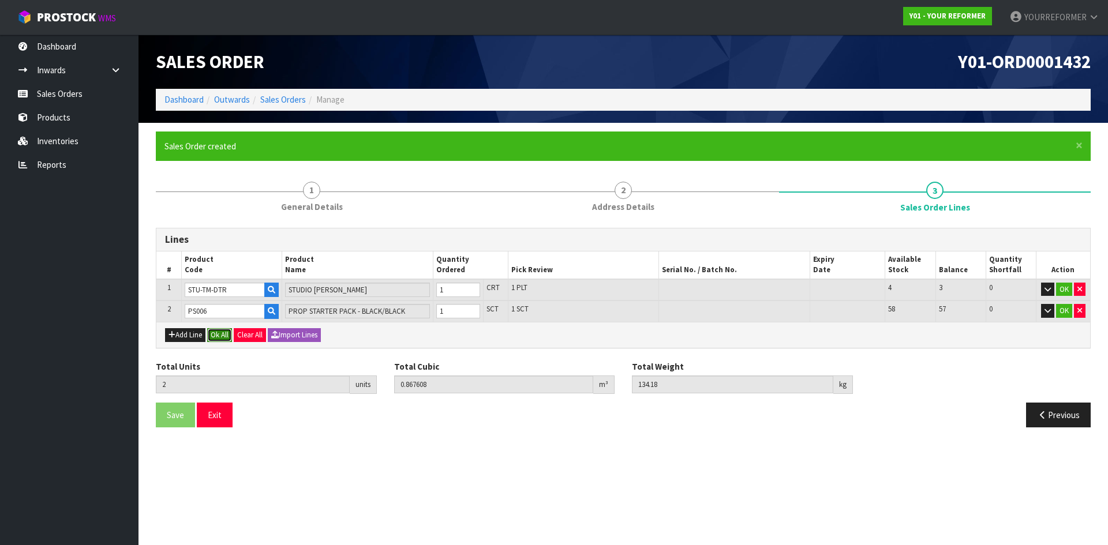
click at [220, 336] on button "Ok All" at bounding box center [219, 335] width 25 height 14
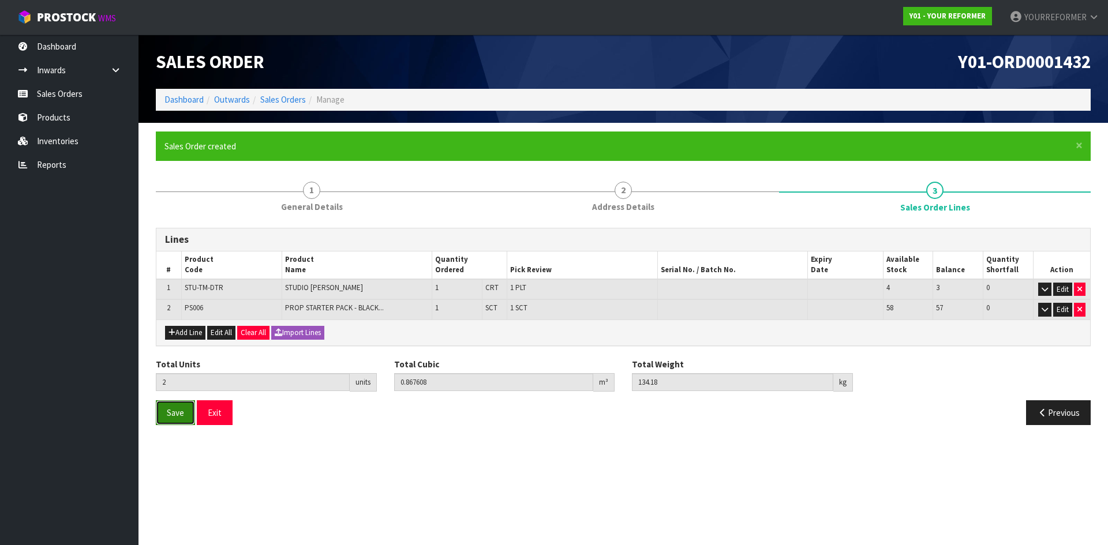
click at [181, 416] on span "Save" at bounding box center [175, 412] width 17 height 11
click at [61, 93] on link "Sales Orders" at bounding box center [69, 94] width 139 height 24
